Goal: Transaction & Acquisition: Purchase product/service

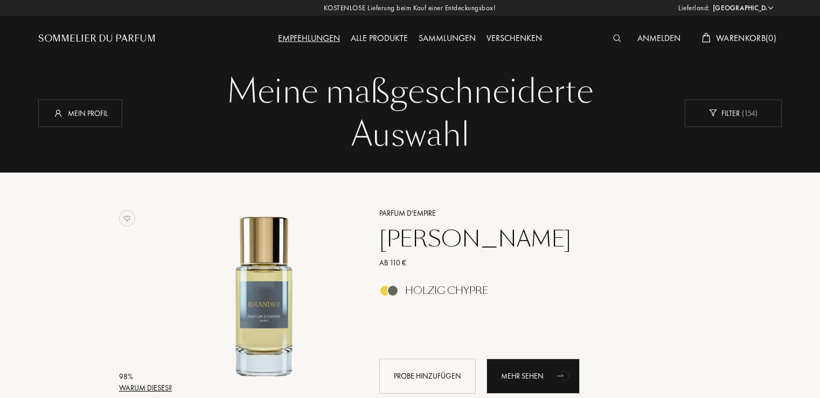
select select "DE"
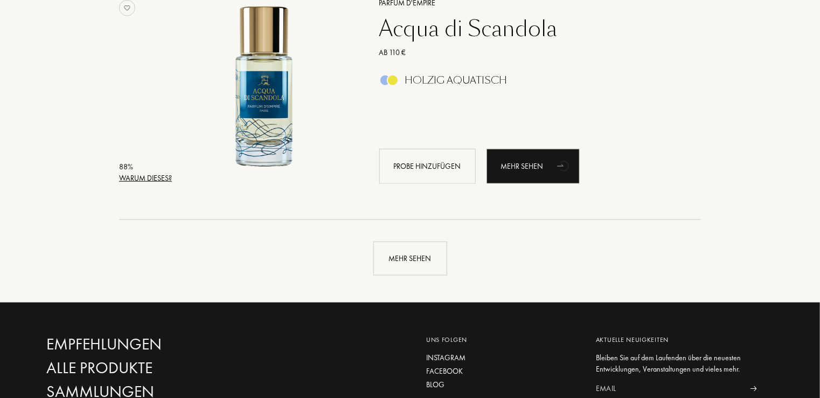
scroll to position [2532, 0]
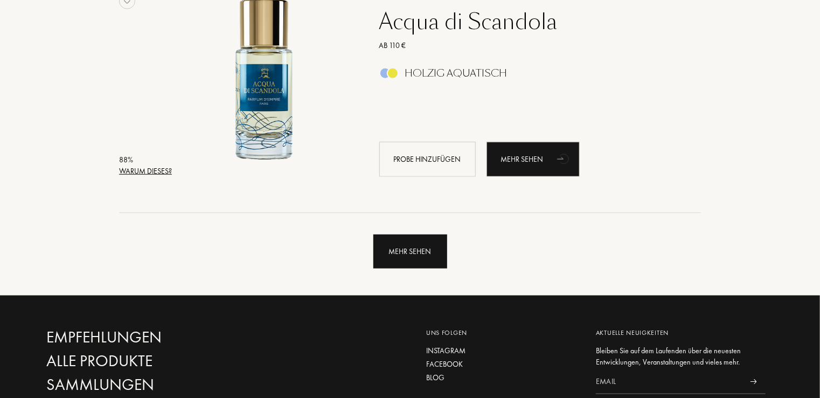
click at [431, 245] on div "Mehr sehen" at bounding box center [410, 251] width 74 height 34
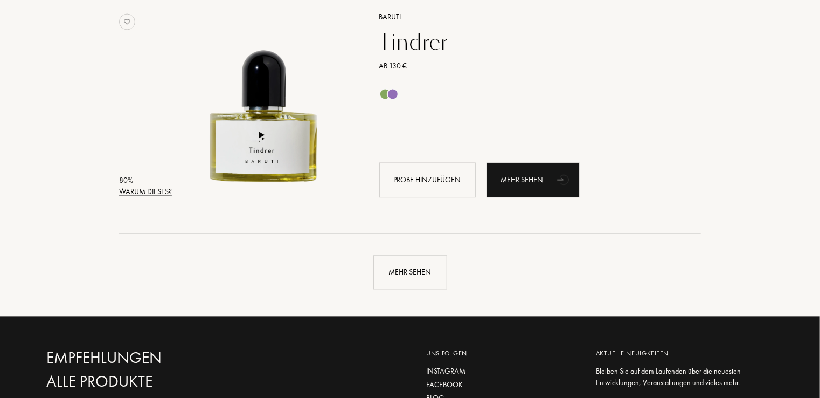
scroll to position [5171, 0]
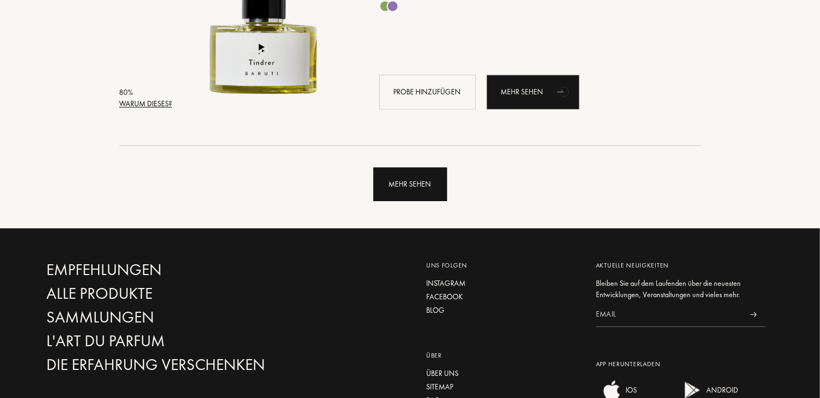
click at [416, 189] on div "Mehr sehen" at bounding box center [410, 184] width 74 height 34
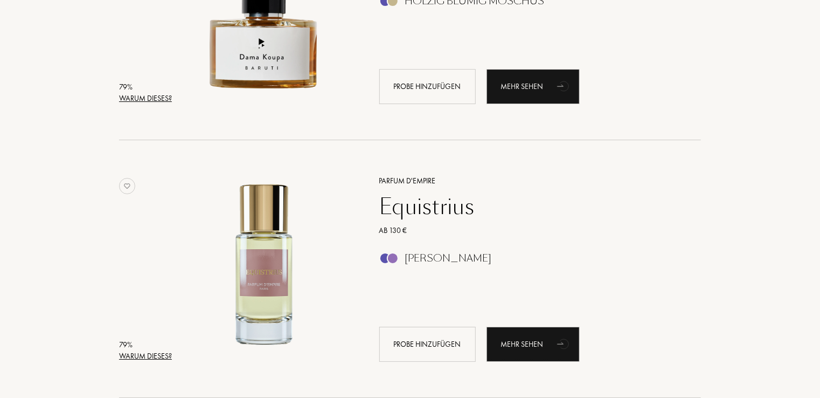
scroll to position [5979, 0]
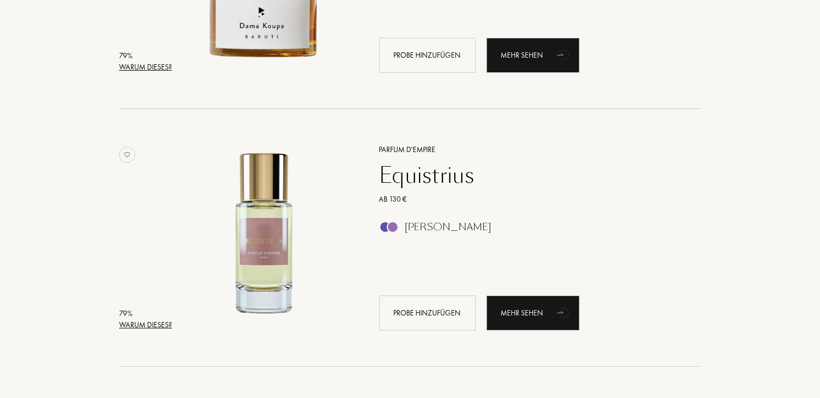
click at [431, 176] on div "Equistrius" at bounding box center [528, 175] width 314 height 26
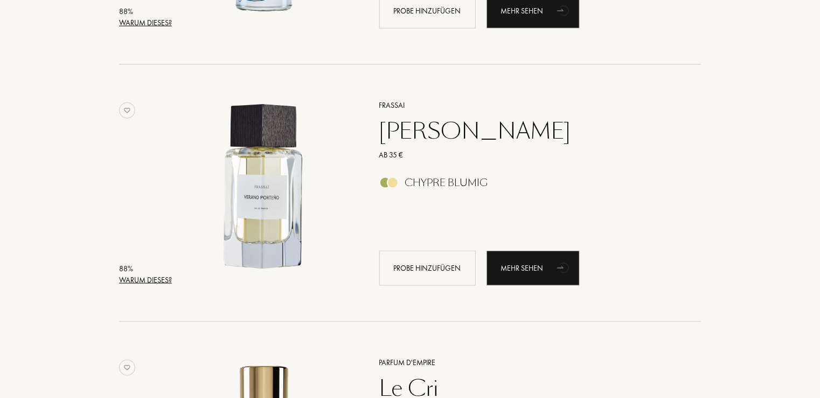
scroll to position [0, 0]
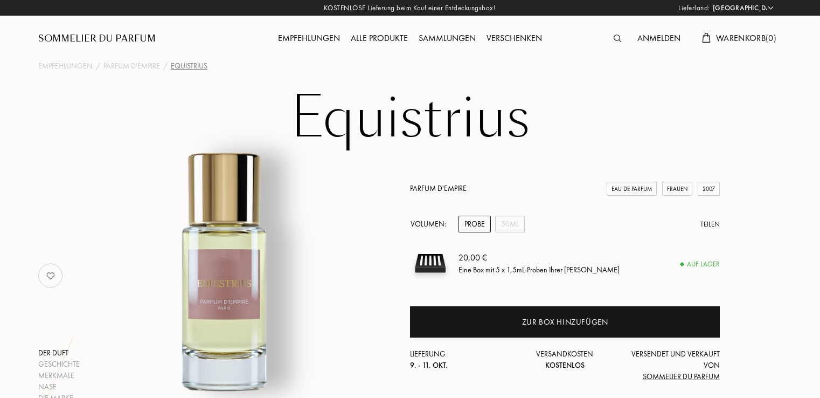
select select "DE"
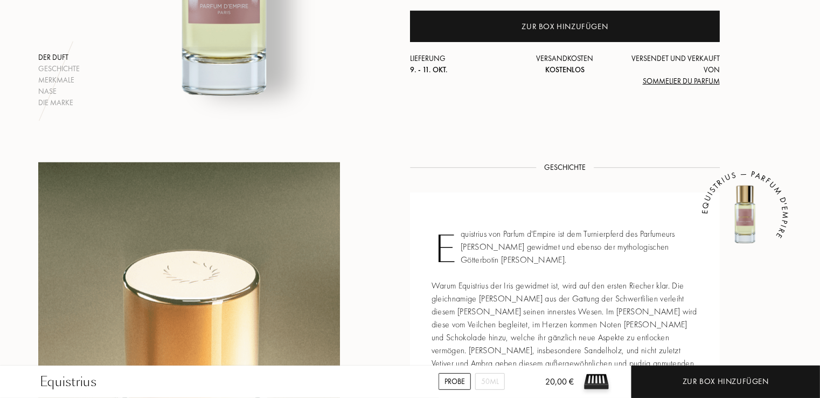
scroll to position [323, 0]
